Goal: Task Accomplishment & Management: Use online tool/utility

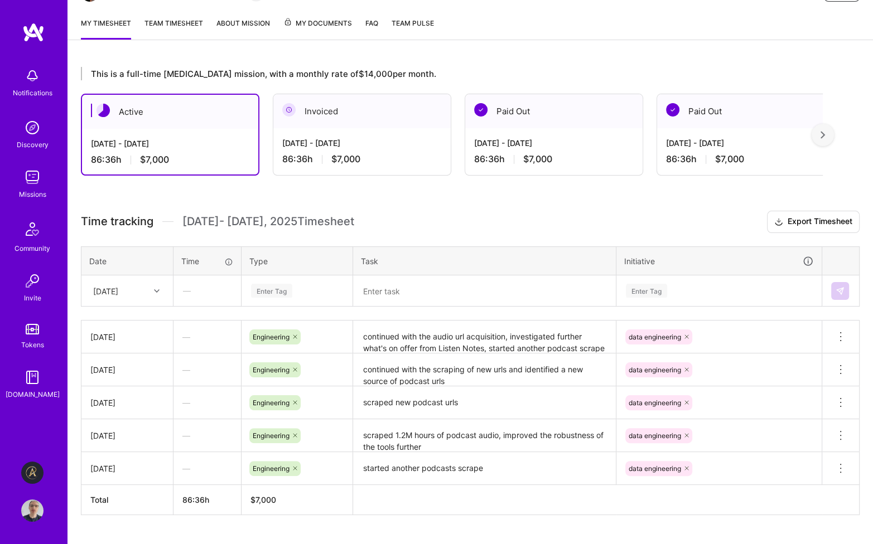
scroll to position [161, 0]
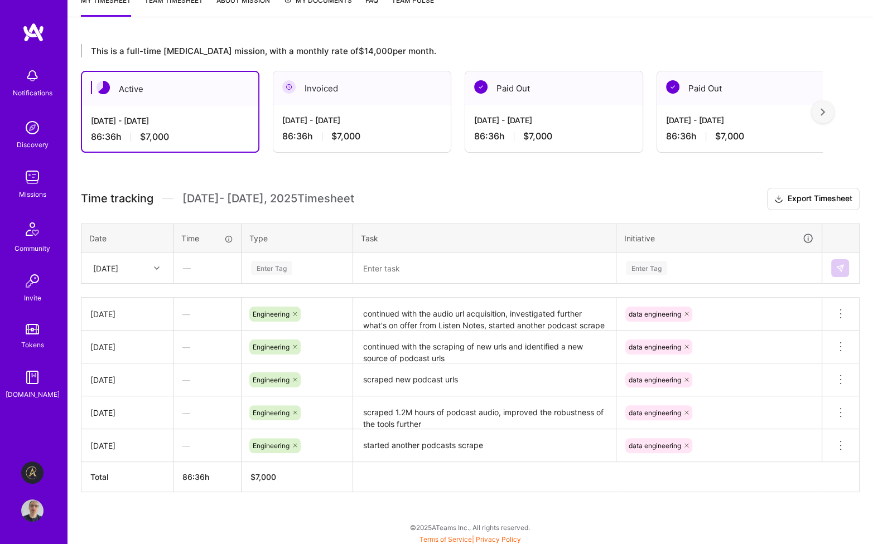
click at [296, 263] on div "Enter Tag" at bounding box center [297, 268] width 94 height 14
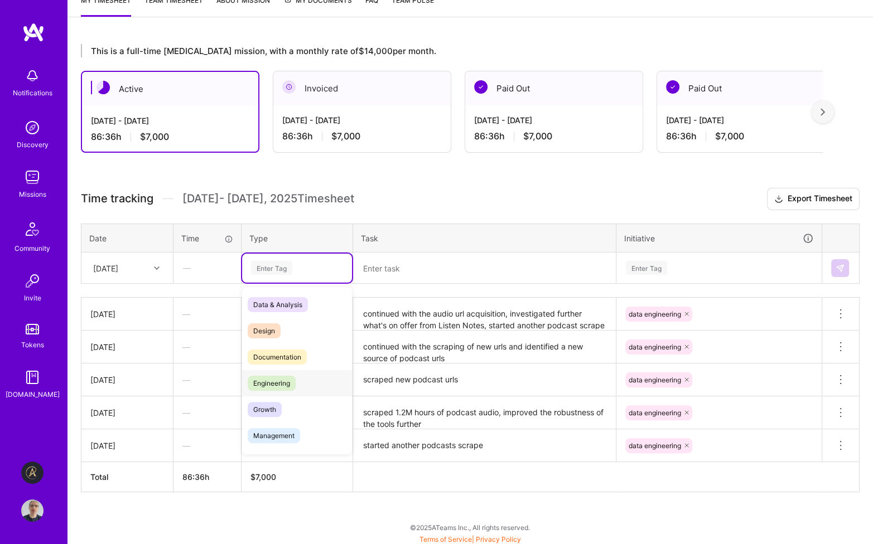
click at [304, 383] on div "Engineering" at bounding box center [297, 383] width 110 height 26
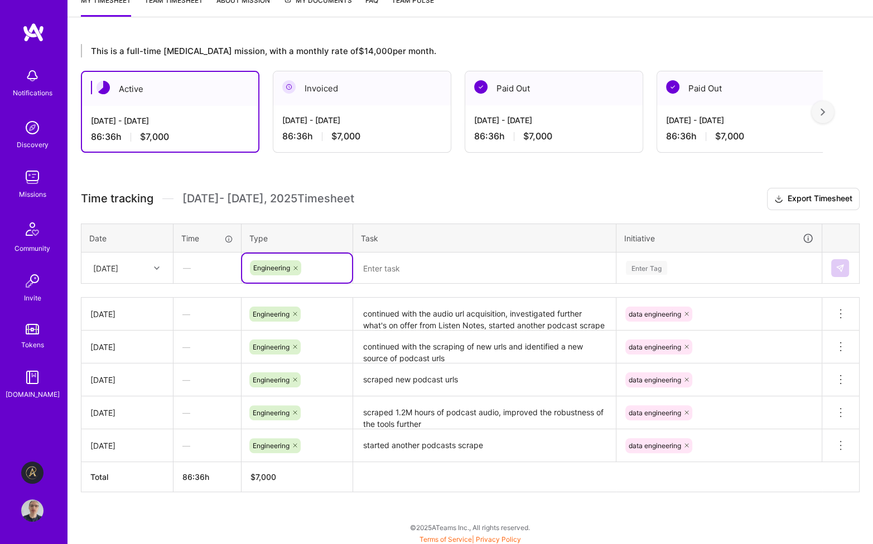
click at [703, 267] on div "Enter Tag" at bounding box center [719, 268] width 188 height 14
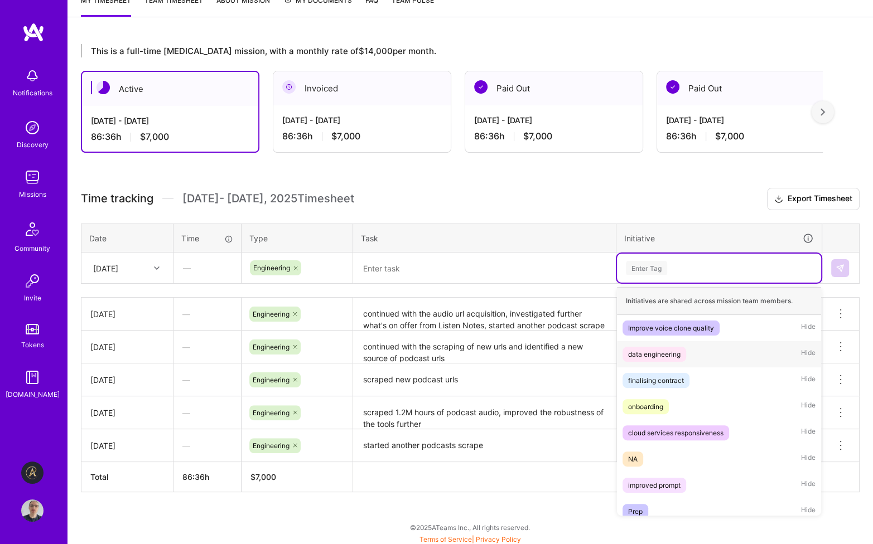
click at [694, 354] on div "data engineering Hide" at bounding box center [719, 354] width 204 height 26
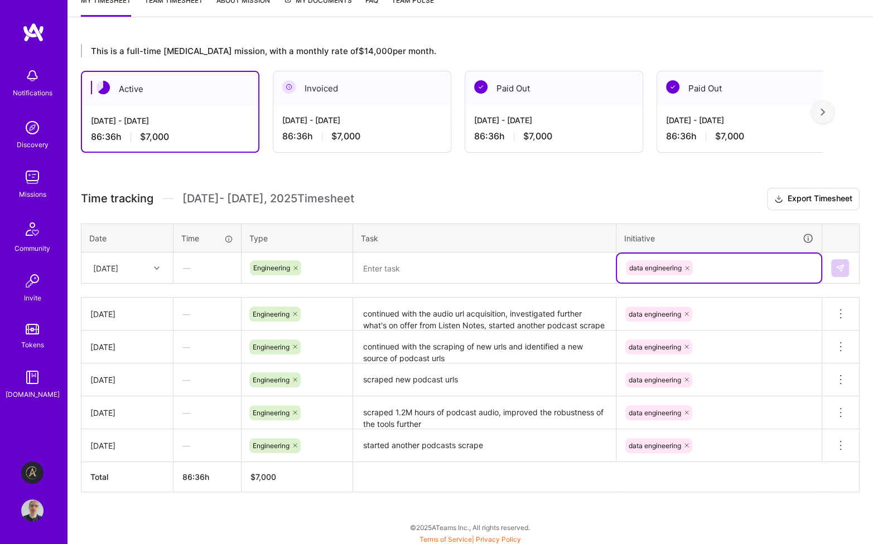
click at [469, 269] on textarea at bounding box center [484, 268] width 260 height 29
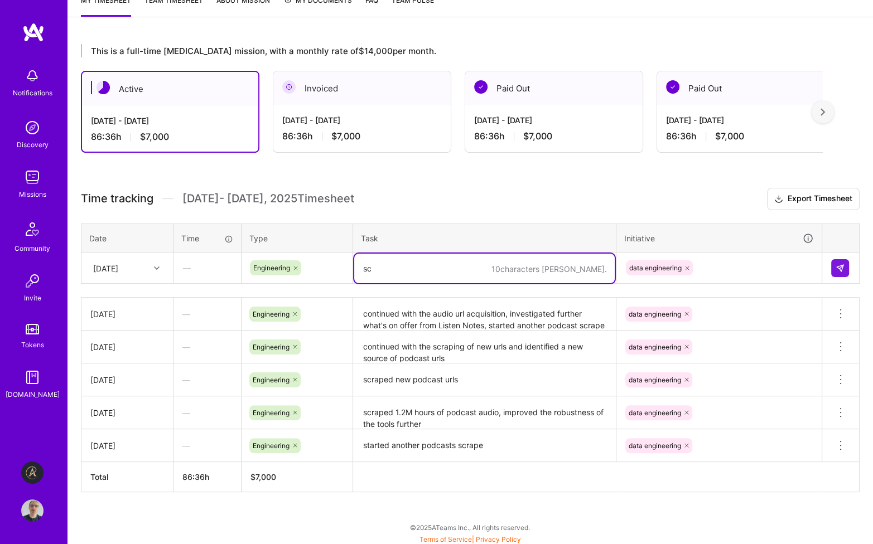
type textarea "s"
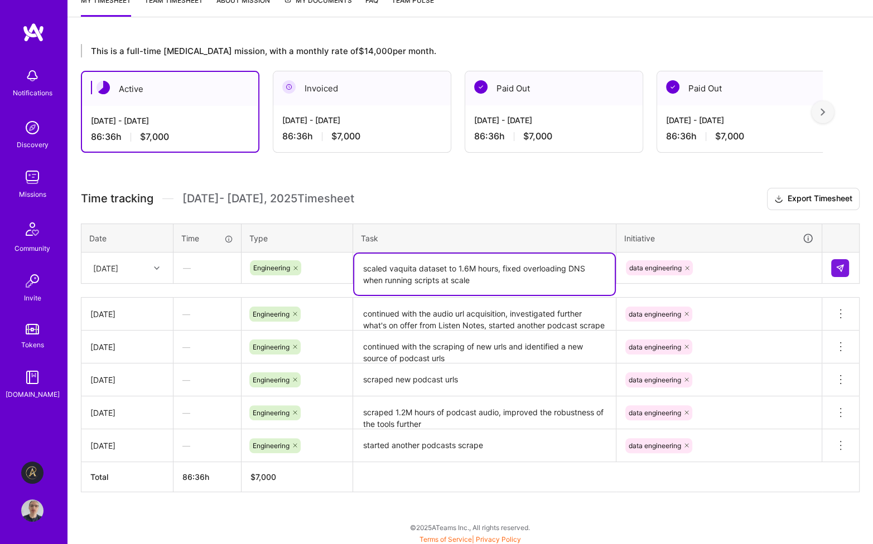
type textarea "scaled vaquita dataset to 1.6M hours, fixed overloading DNS when running script…"
click at [140, 523] on div "This is a full-time [MEDICAL_DATA] mission, with a monthly rate of $14,000 per …" at bounding box center [469, 289] width 805 height 516
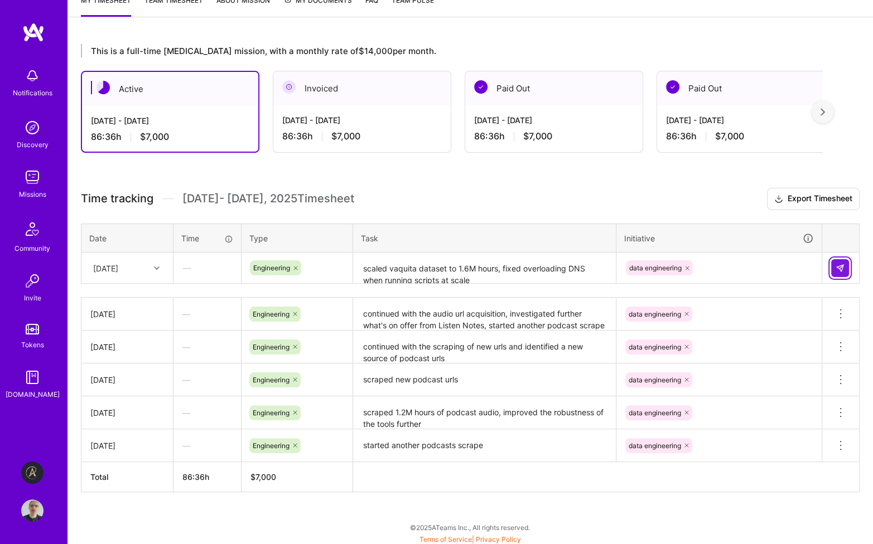
click at [786, 269] on img at bounding box center [839, 268] width 9 height 9
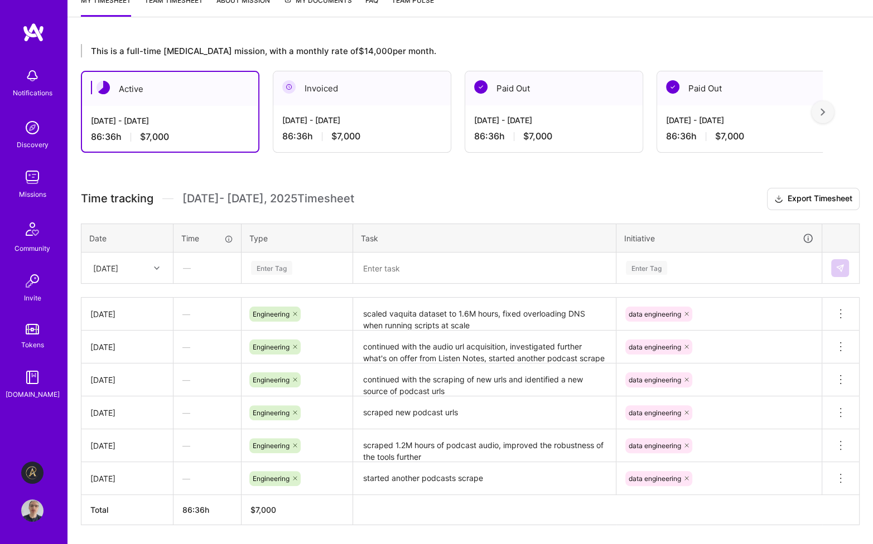
click at [542, 176] on div "This is a full-time [MEDICAL_DATA] mission, with a monthly rate of $14,000 per …" at bounding box center [469, 305] width 805 height 549
click at [33, 182] on img at bounding box center [32, 177] width 22 height 22
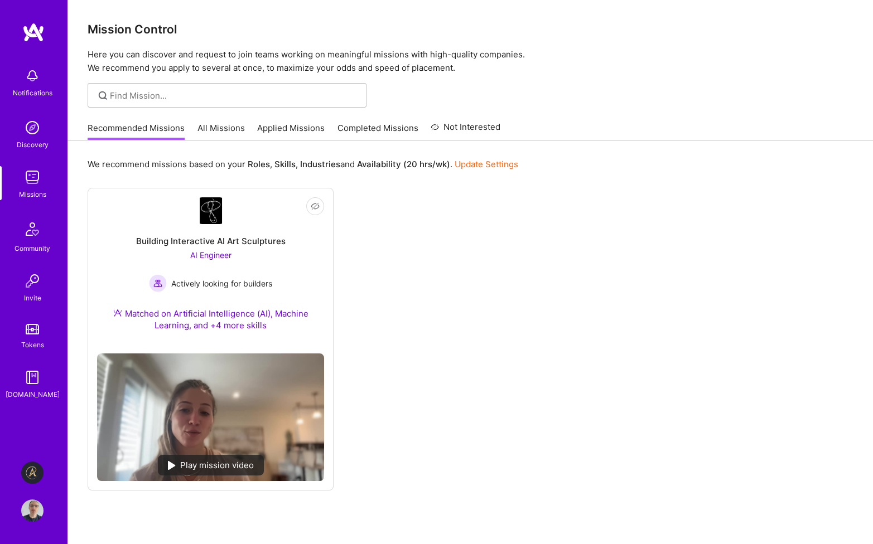
click at [290, 126] on link "Applied Missions" at bounding box center [290, 131] width 67 height 18
